Goal: Obtain resource: Obtain resource

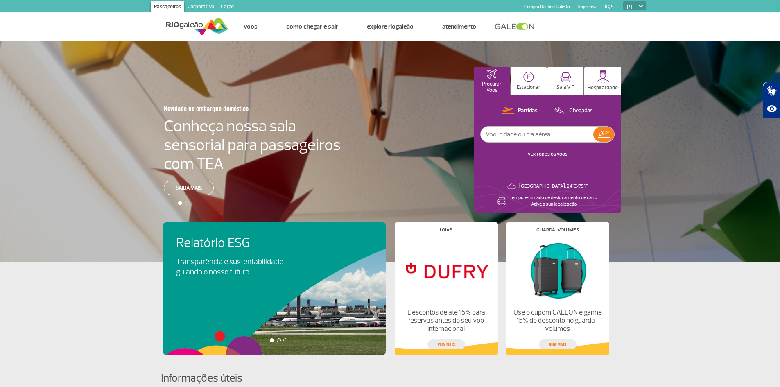
click at [230, 6] on link "Cargo" at bounding box center [227, 7] width 20 height 13
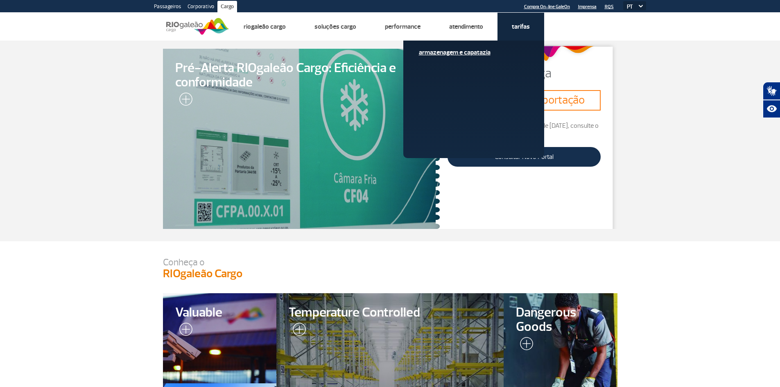
click at [470, 52] on link "Armazenagem e Capatazia" at bounding box center [474, 52] width 110 height 9
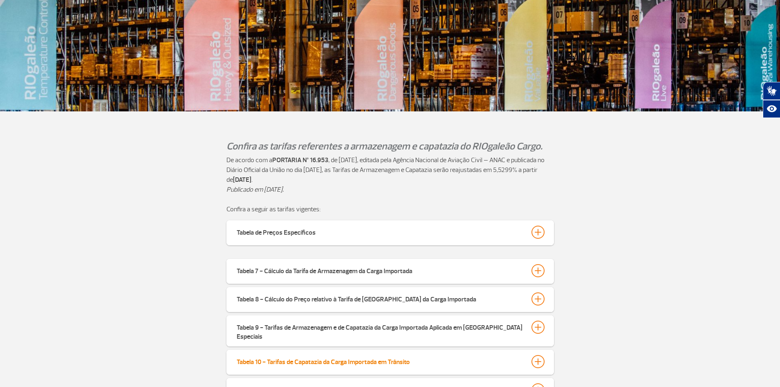
scroll to position [164, 0]
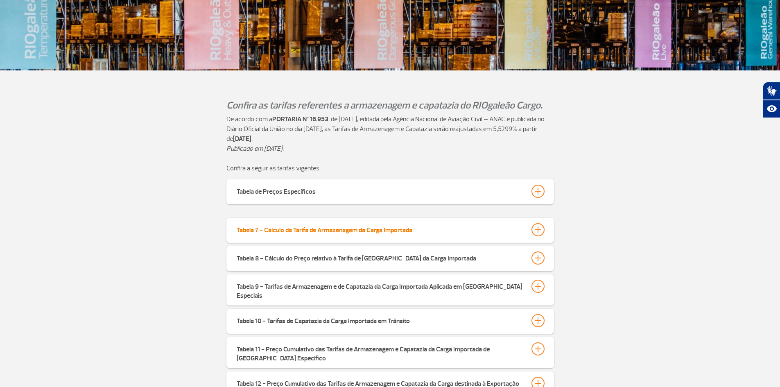
click at [536, 229] on div at bounding box center [537, 229] width 13 height 13
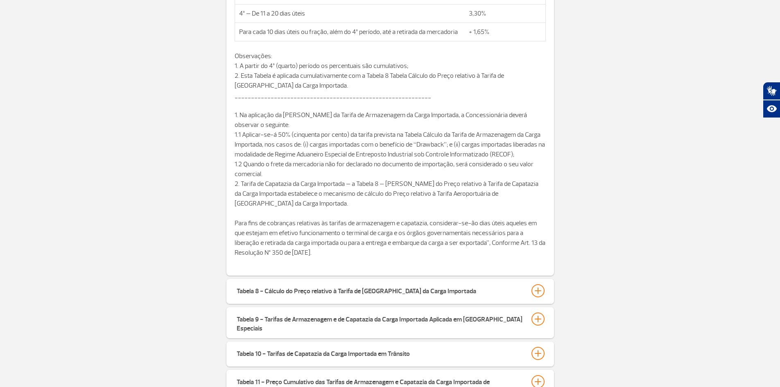
scroll to position [532, 0]
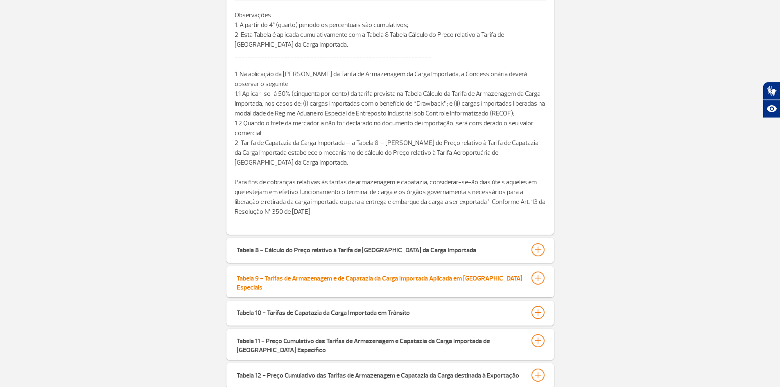
click at [541, 275] on div at bounding box center [537, 277] width 13 height 13
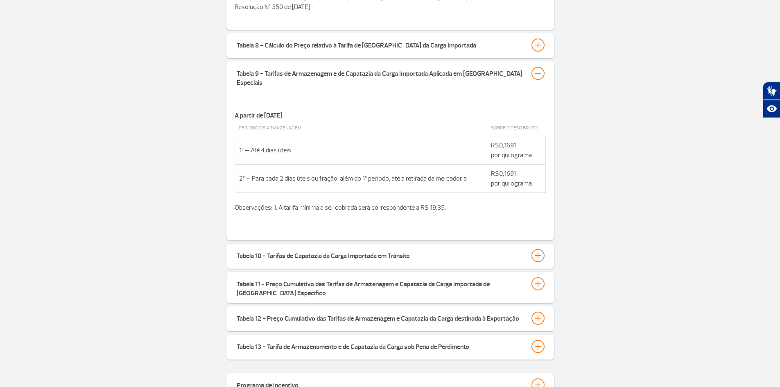
scroll to position [696, 0]
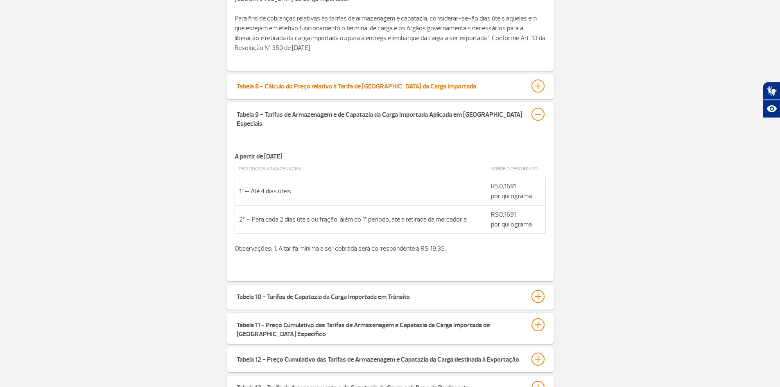
click at [539, 87] on div at bounding box center [537, 85] width 13 height 13
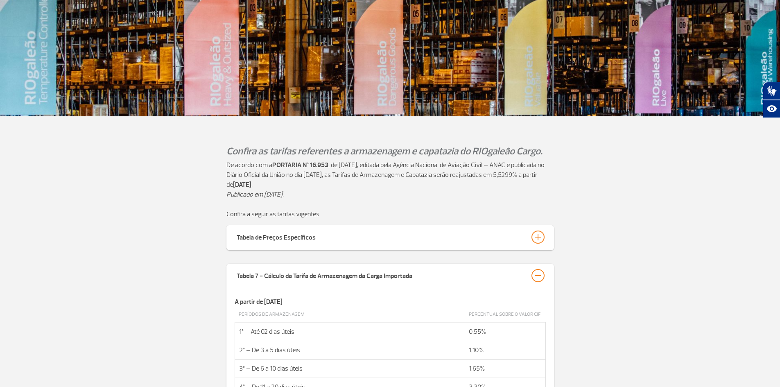
scroll to position [77, 0]
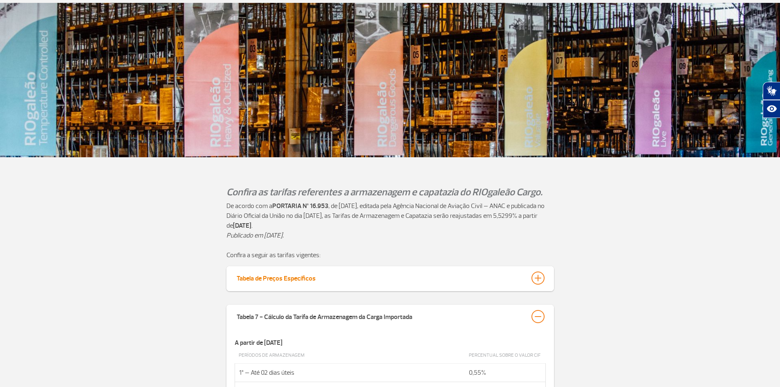
click at [536, 278] on div at bounding box center [537, 277] width 13 height 13
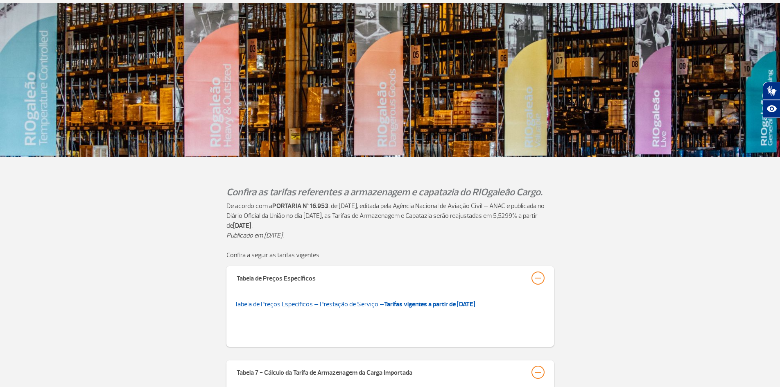
click at [374, 306] on link "Tabela de Preços Específicos – Prestação de Serviço – Tarifas vigentes a partir…" at bounding box center [355, 304] width 241 height 8
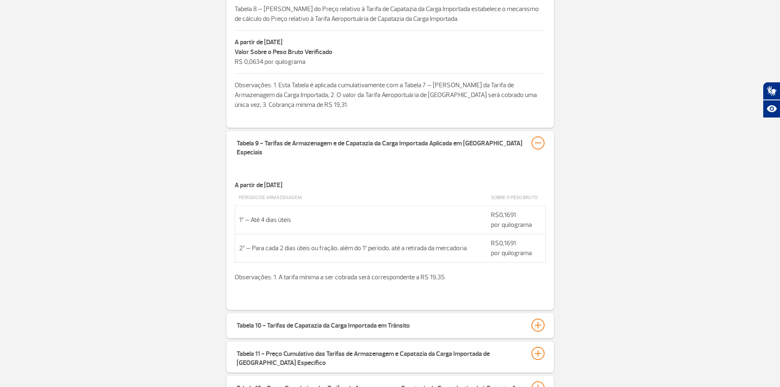
scroll to position [896, 0]
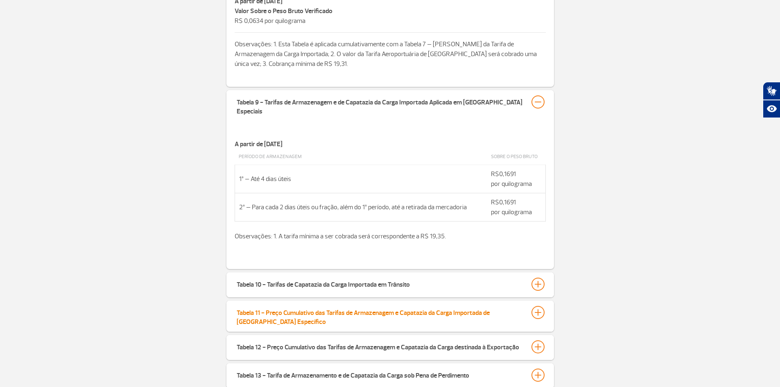
click at [539, 306] on div at bounding box center [537, 312] width 13 height 13
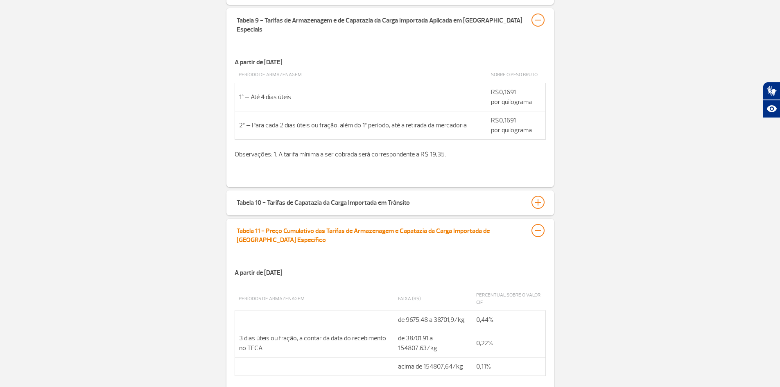
scroll to position [1019, 0]
